Goal: Task Accomplishment & Management: Use online tool/utility

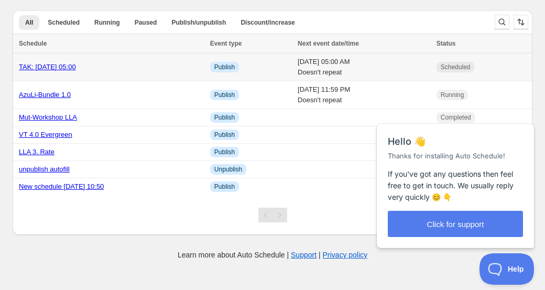
click at [51, 64] on link "TAK: [DATE] 05:00" at bounding box center [47, 67] width 57 height 8
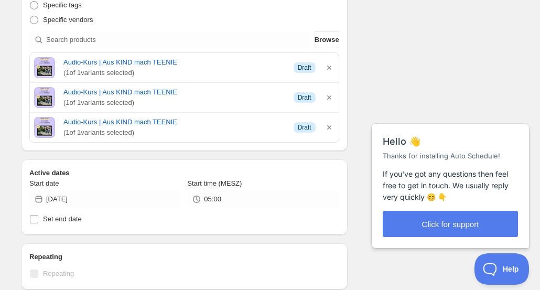
scroll to position [314, 0]
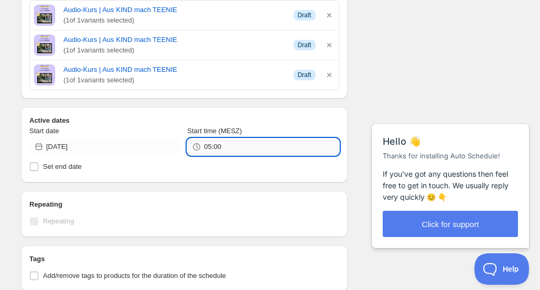
click at [273, 147] on input "05:00" at bounding box center [271, 146] width 135 height 17
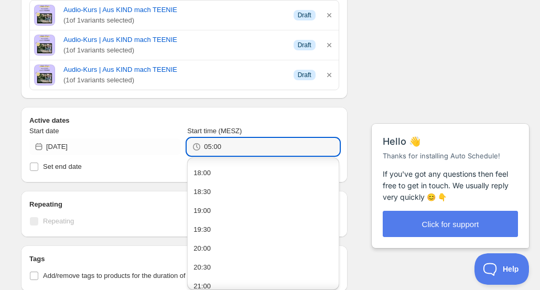
scroll to position [672, 0]
click at [231, 228] on button "19:30" at bounding box center [262, 232] width 145 height 17
type input "19:30"
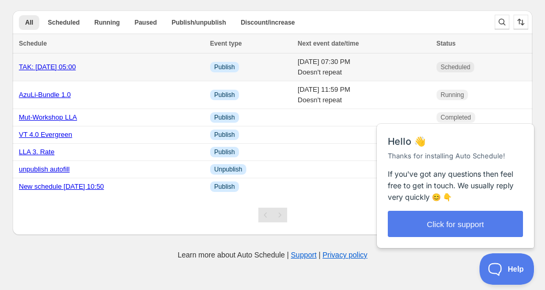
click at [70, 64] on link "TAK: [DATE] 05:00" at bounding box center [47, 67] width 57 height 8
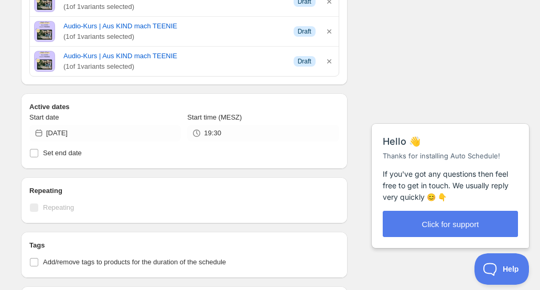
scroll to position [367, 0]
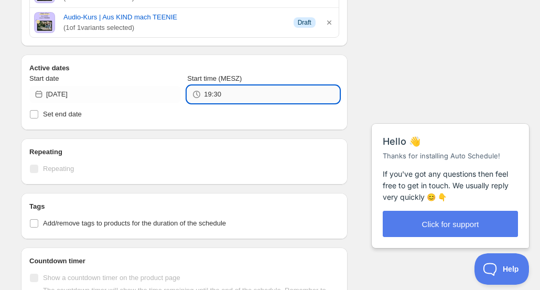
click at [247, 95] on input "19:30" at bounding box center [271, 94] width 135 height 17
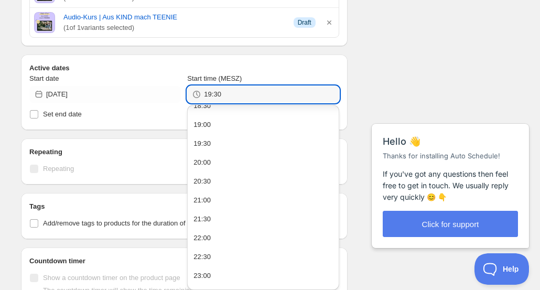
scroll to position [724, 0]
click at [217, 145] on button "20:00" at bounding box center [262, 146] width 145 height 17
type input "20:00"
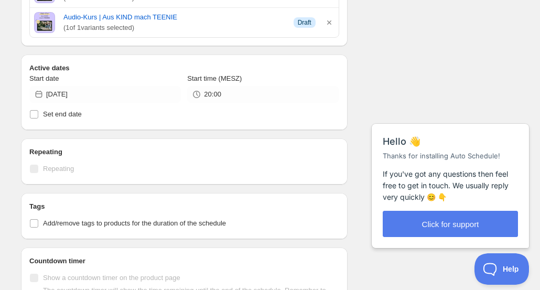
scroll to position [105, 0]
